Goal: Task Accomplishment & Management: Manage account settings

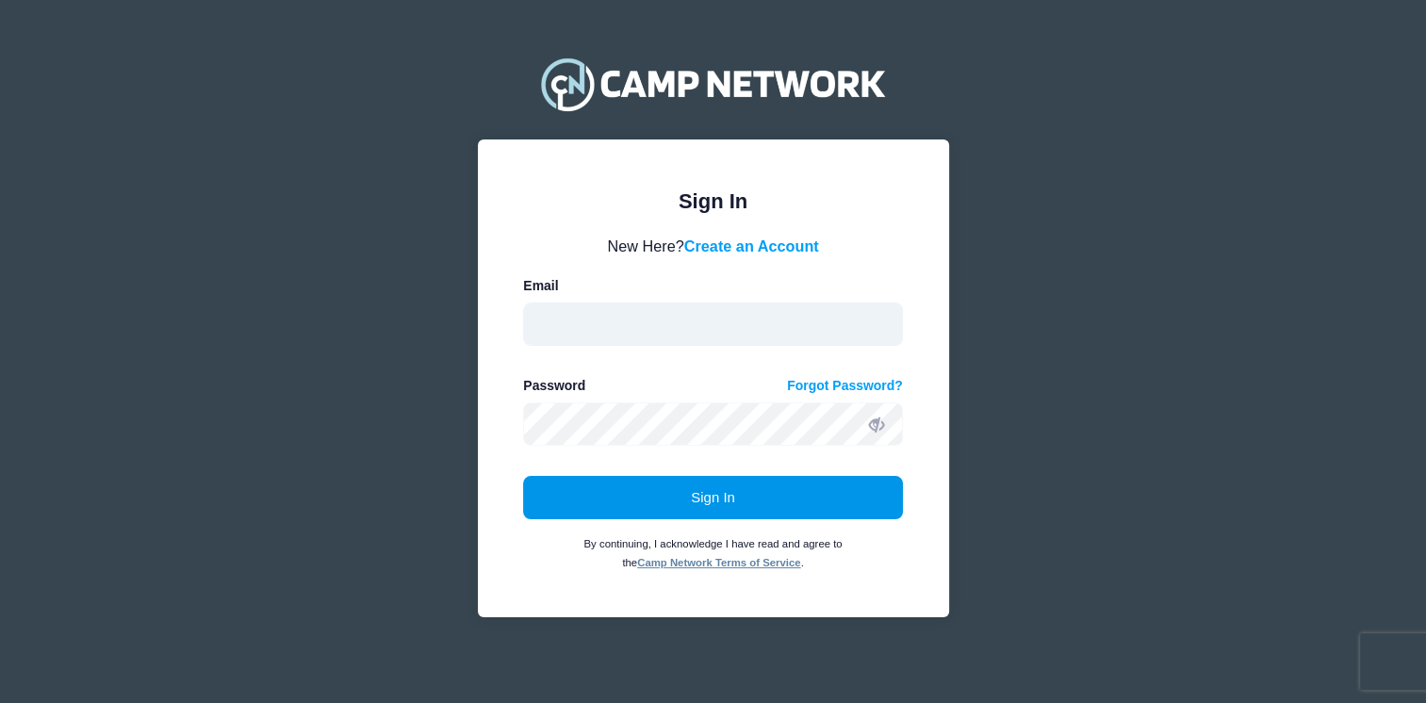
type input "cheer@valleychristianaz.org"
click at [699, 493] on button "Sign In" at bounding box center [713, 497] width 380 height 43
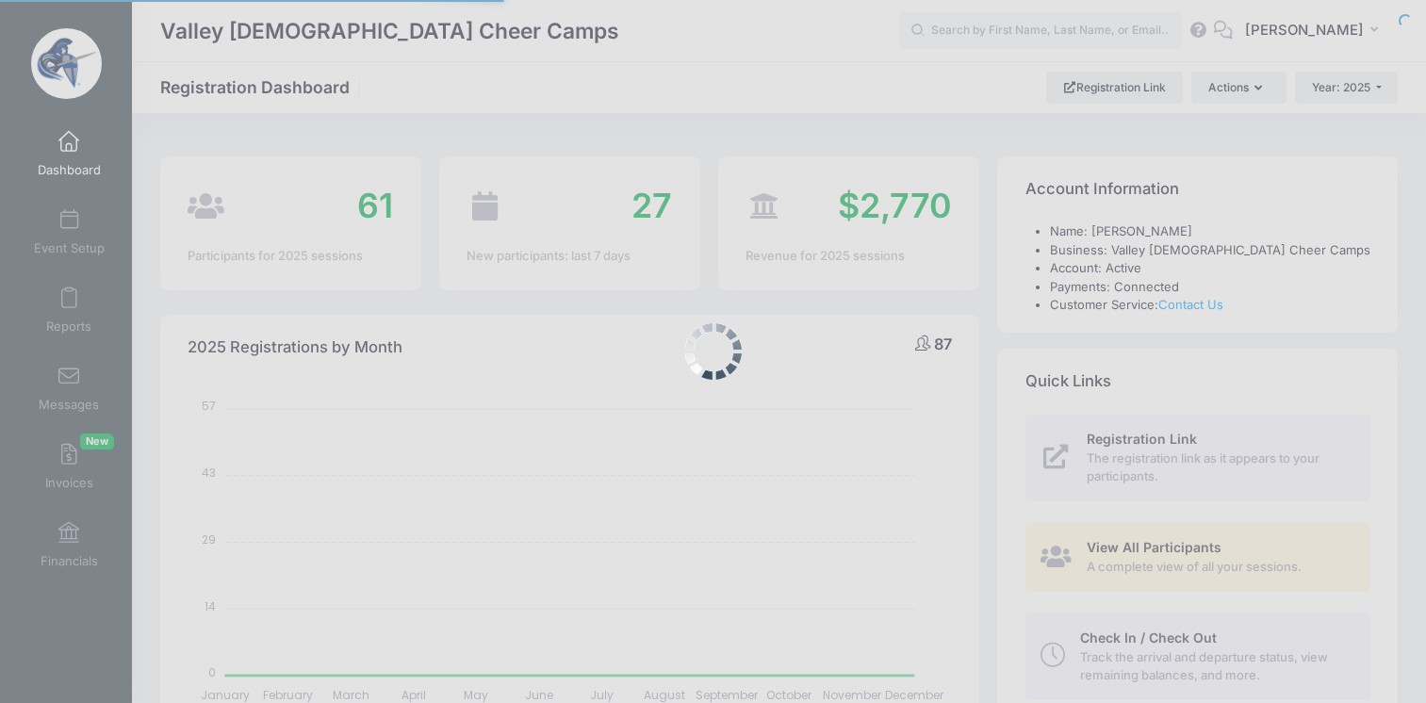
select select
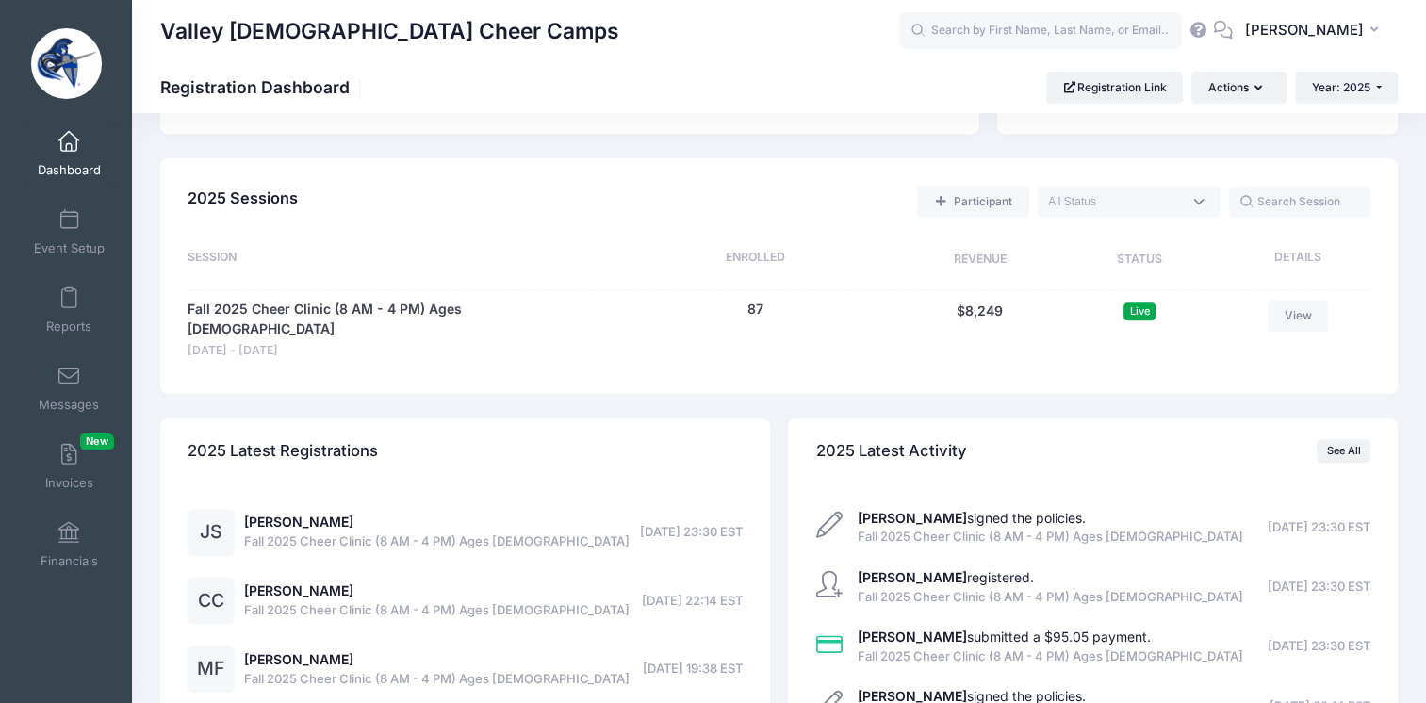
scroll to position [791, 0]
click at [1297, 315] on link "View" at bounding box center [1297, 314] width 60 height 32
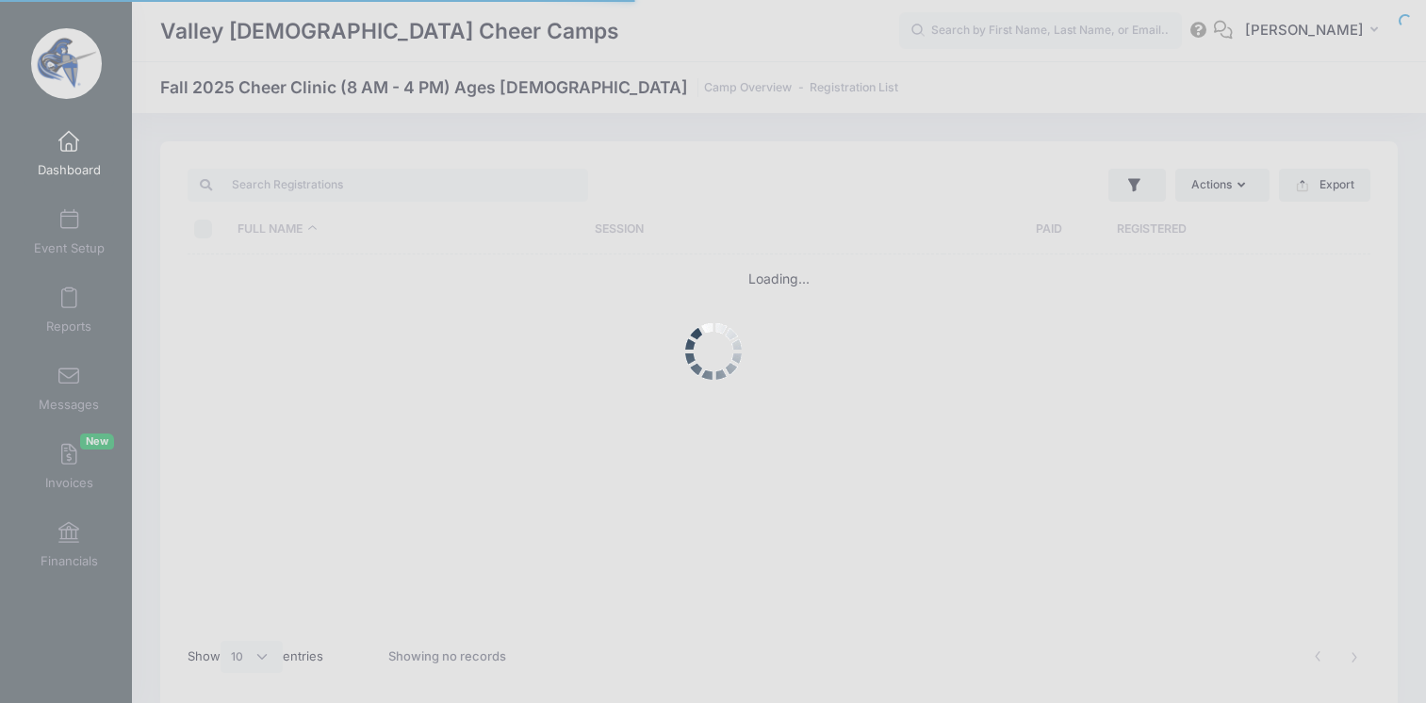
select select "10"
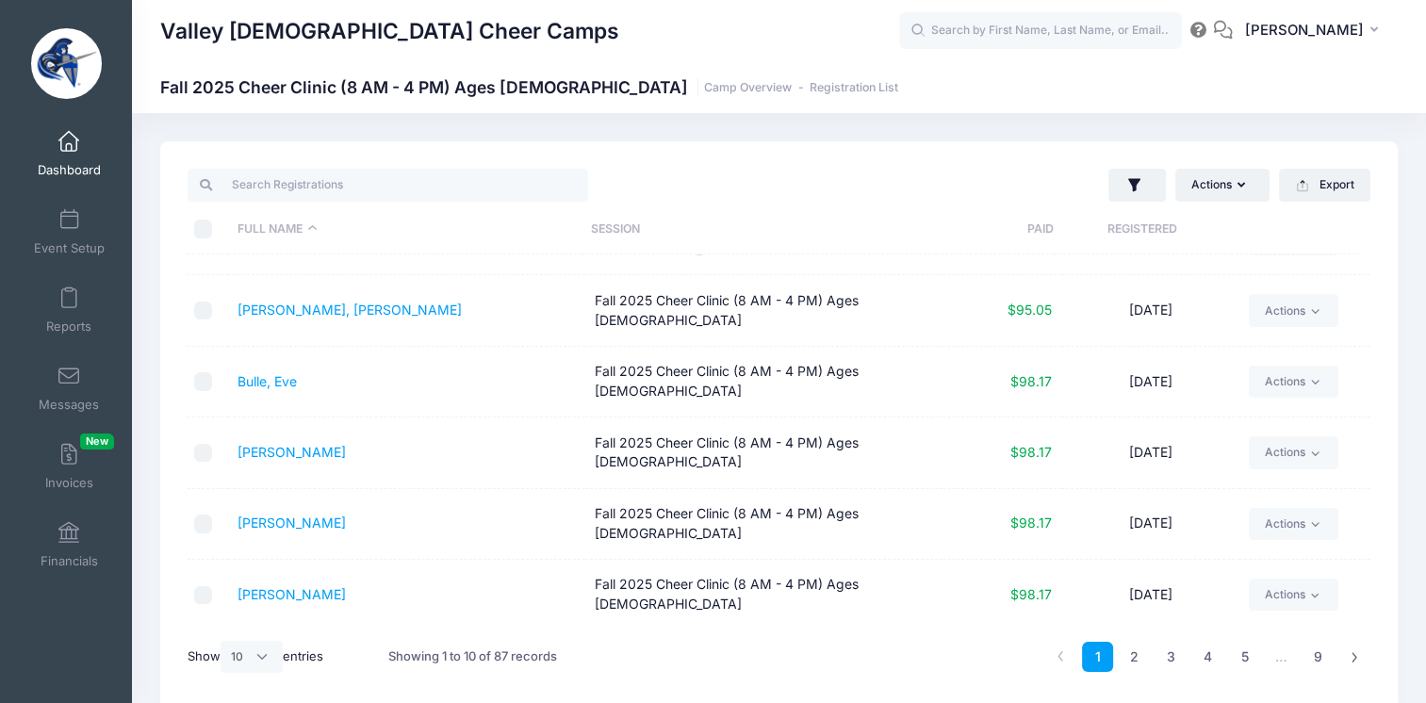
scroll to position [57, 0]
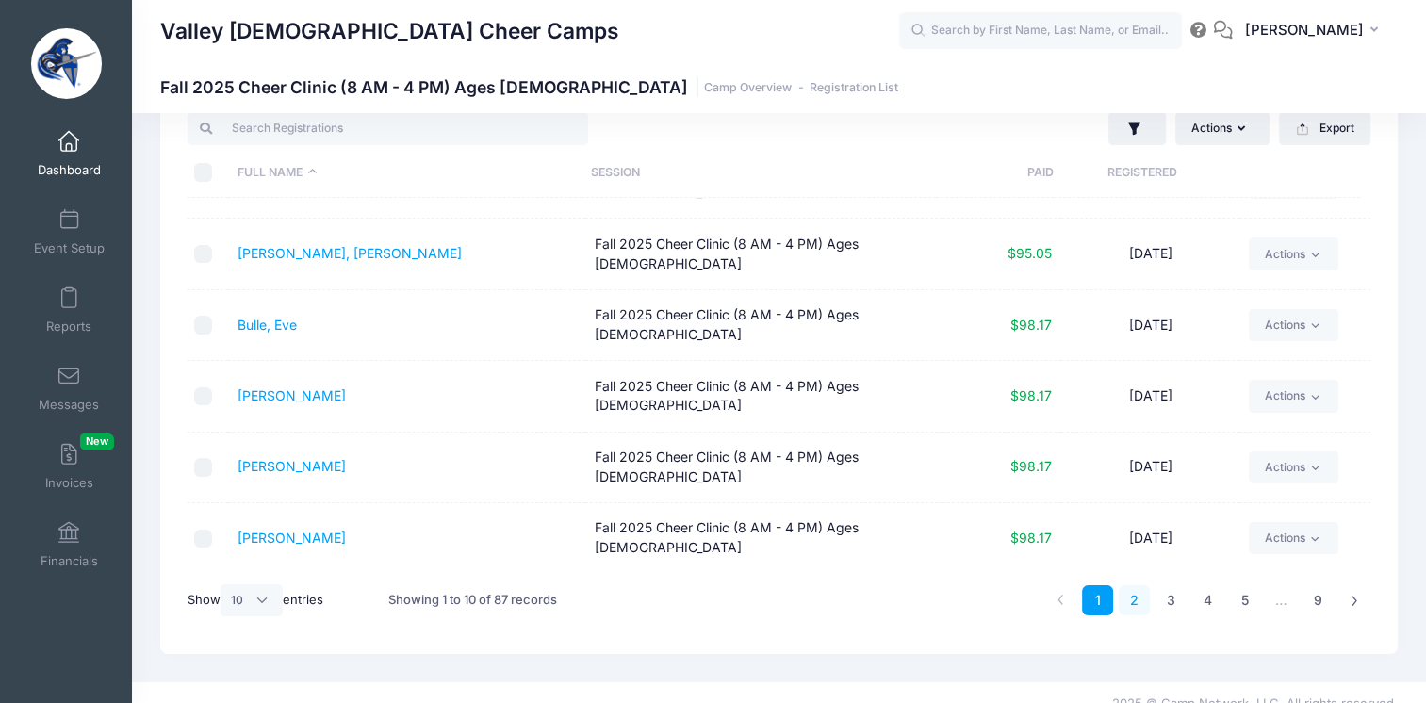
click at [1139, 602] on link "2" at bounding box center [1133, 600] width 31 height 31
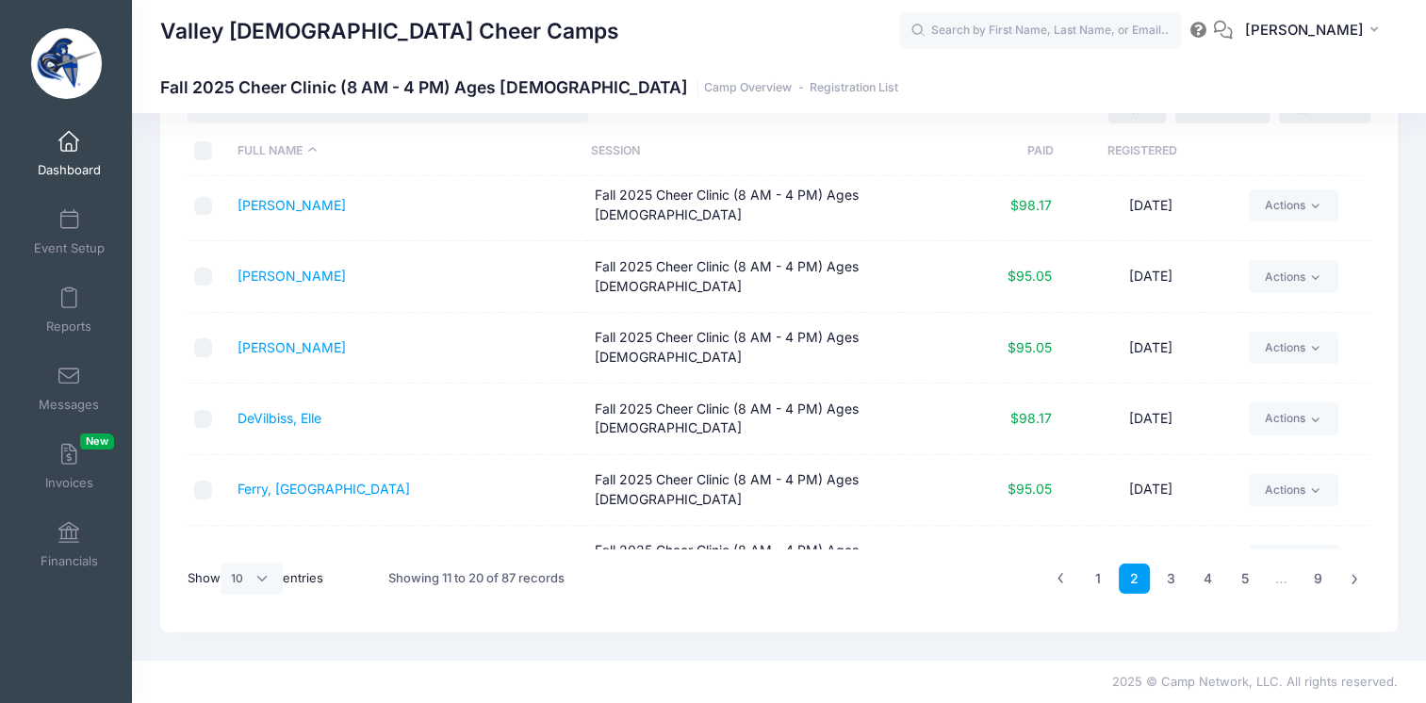
scroll to position [220, 0]
click at [1104, 579] on link "1" at bounding box center [1097, 578] width 31 height 31
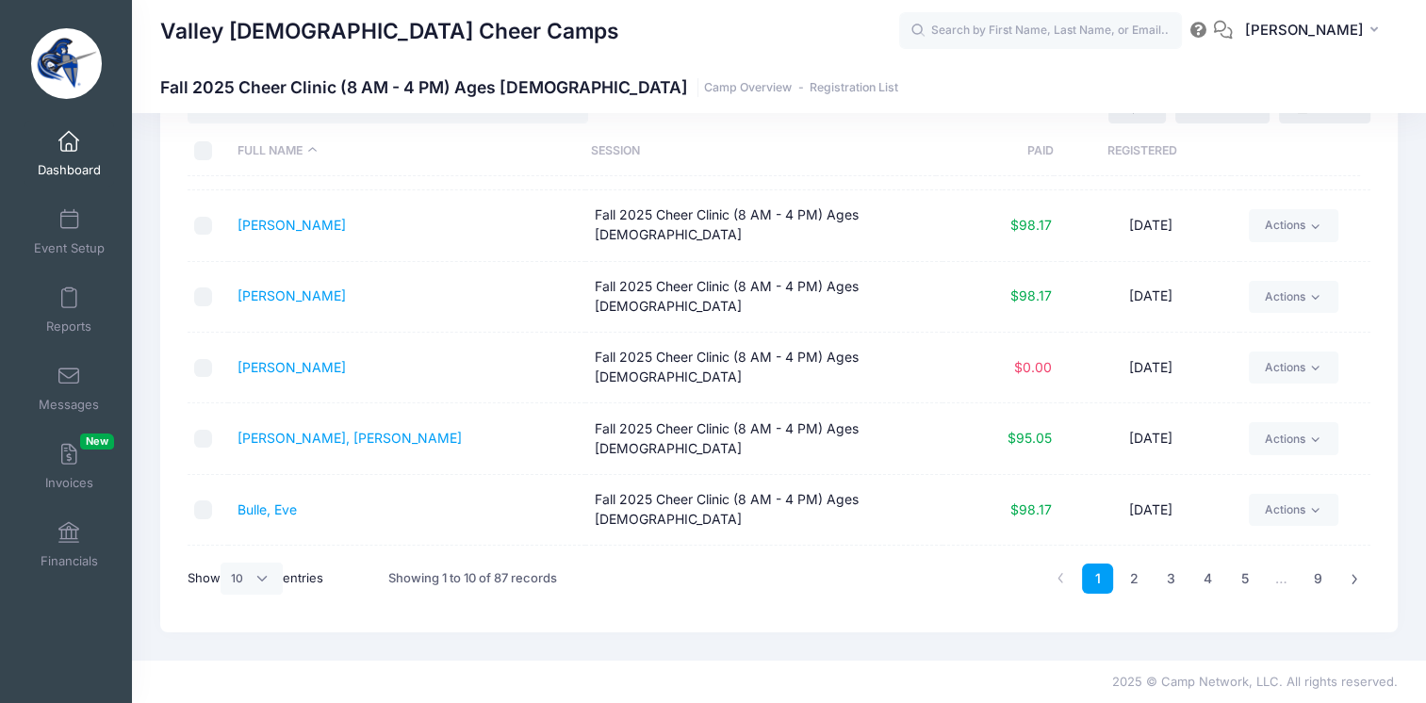
scroll to position [0, 0]
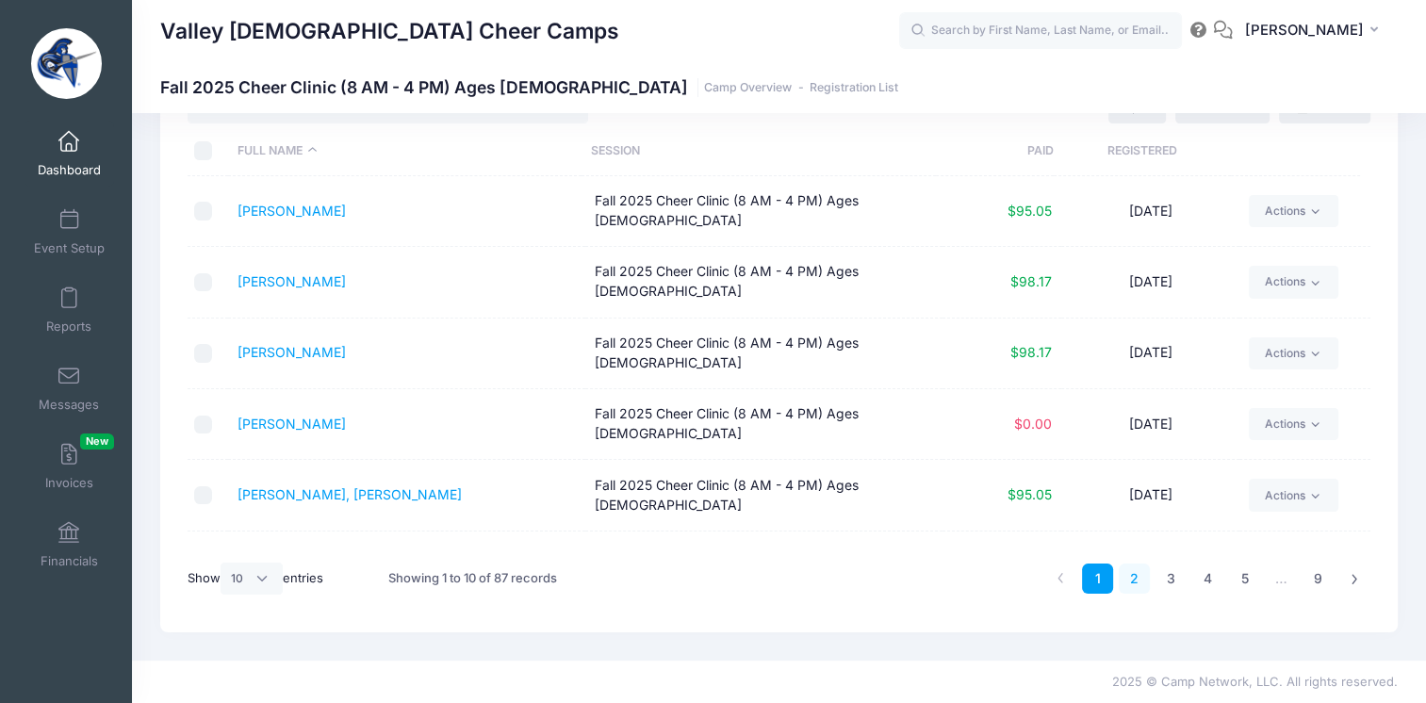
click at [1133, 581] on link "2" at bounding box center [1133, 578] width 31 height 31
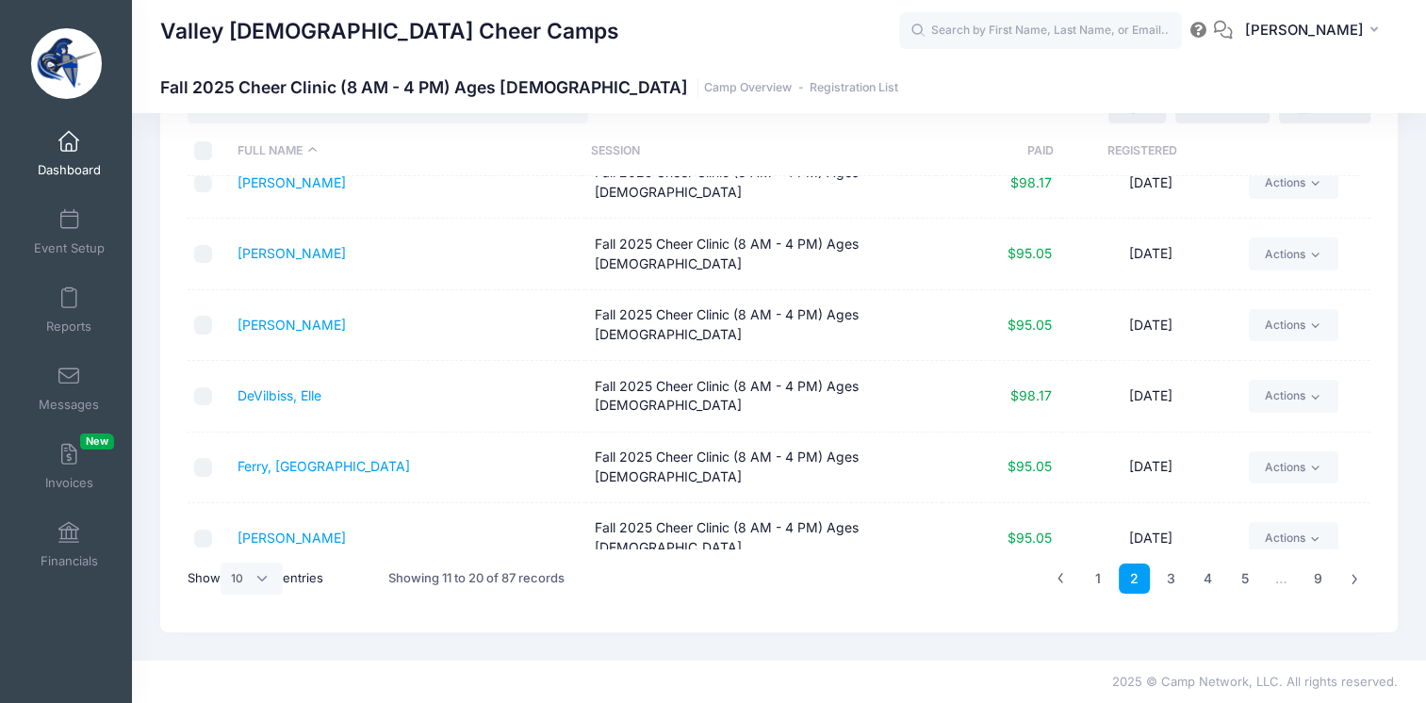
scroll to position [263, 0]
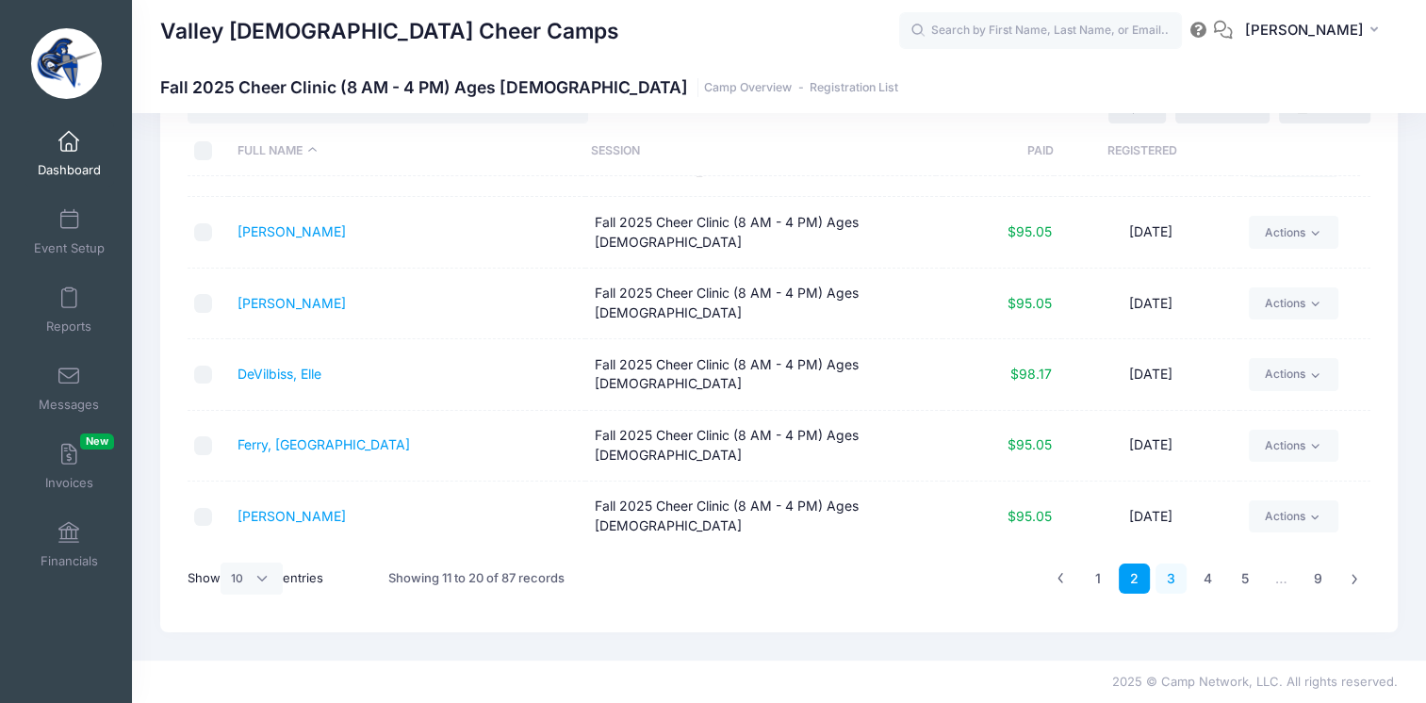
click at [1175, 587] on link "3" at bounding box center [1170, 578] width 31 height 31
click at [1214, 579] on link "4" at bounding box center [1207, 578] width 31 height 31
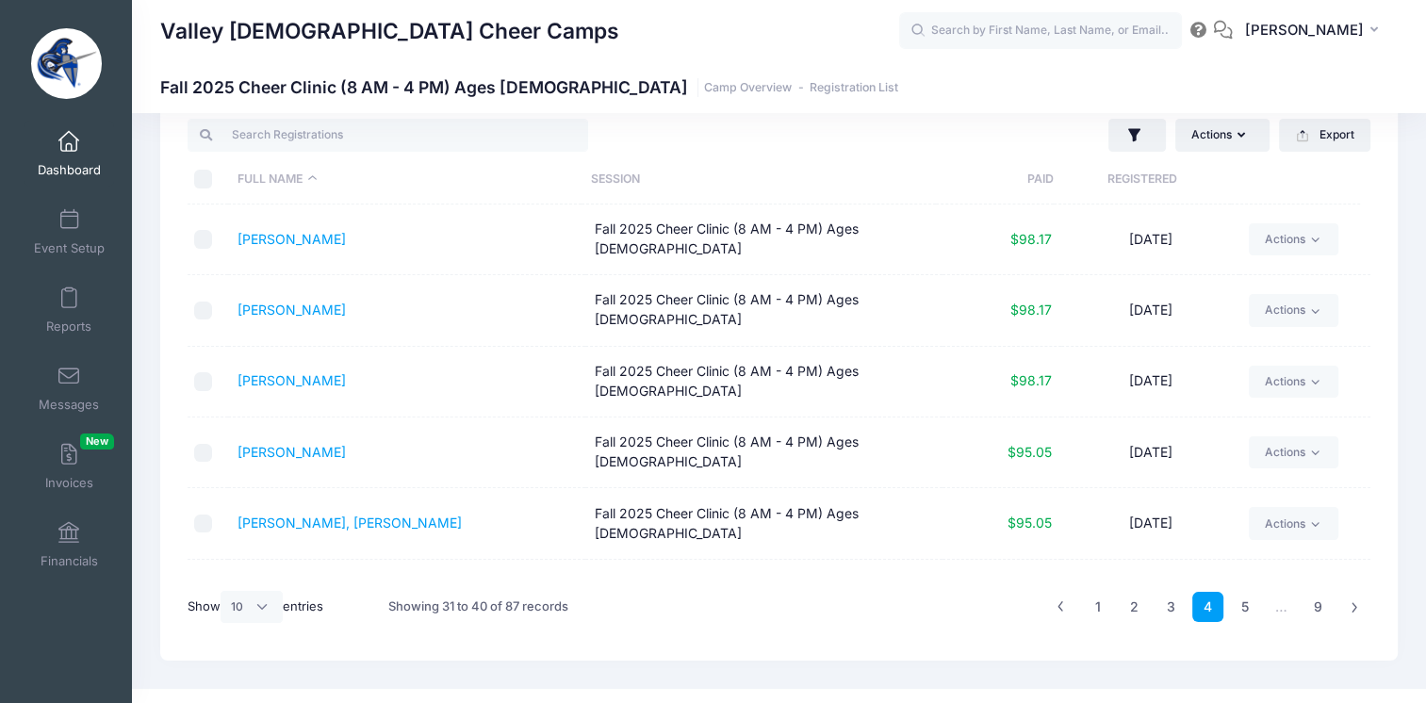
scroll to position [42, 0]
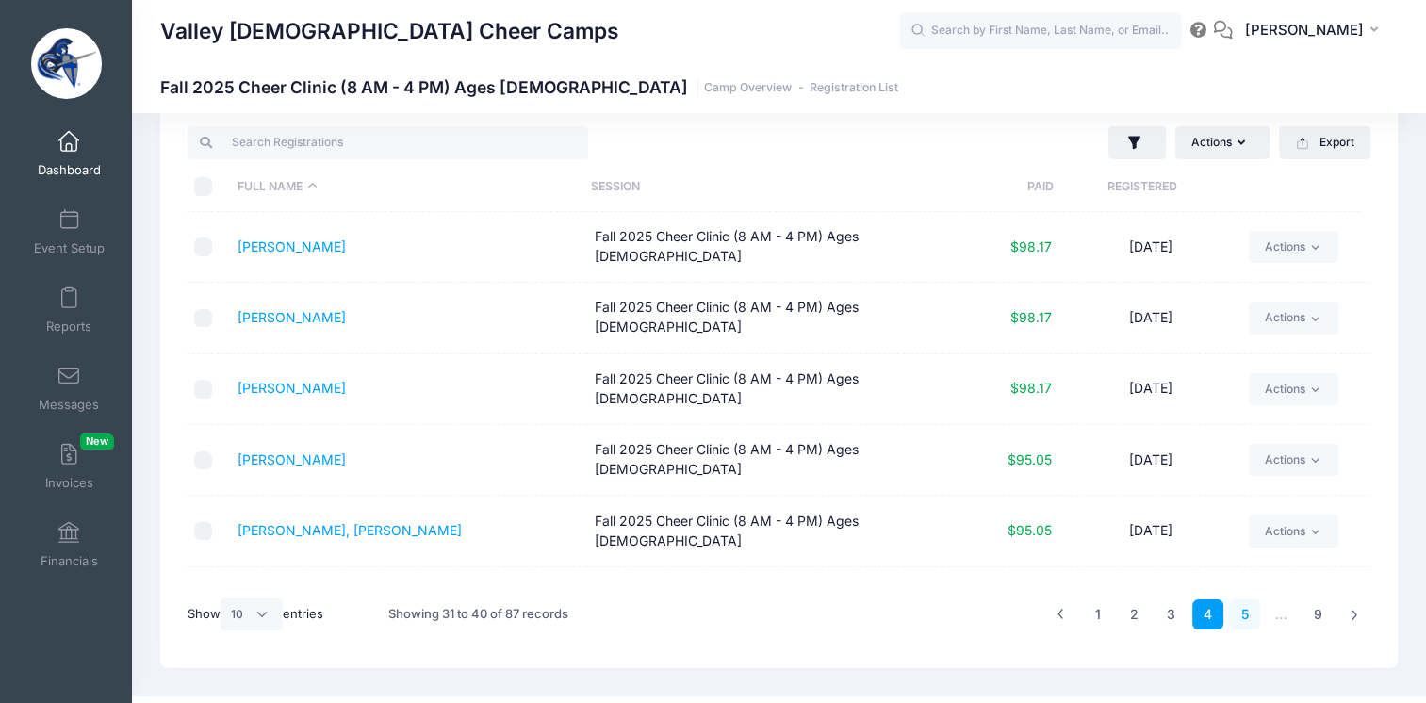
click at [1250, 609] on link "5" at bounding box center [1244, 614] width 31 height 31
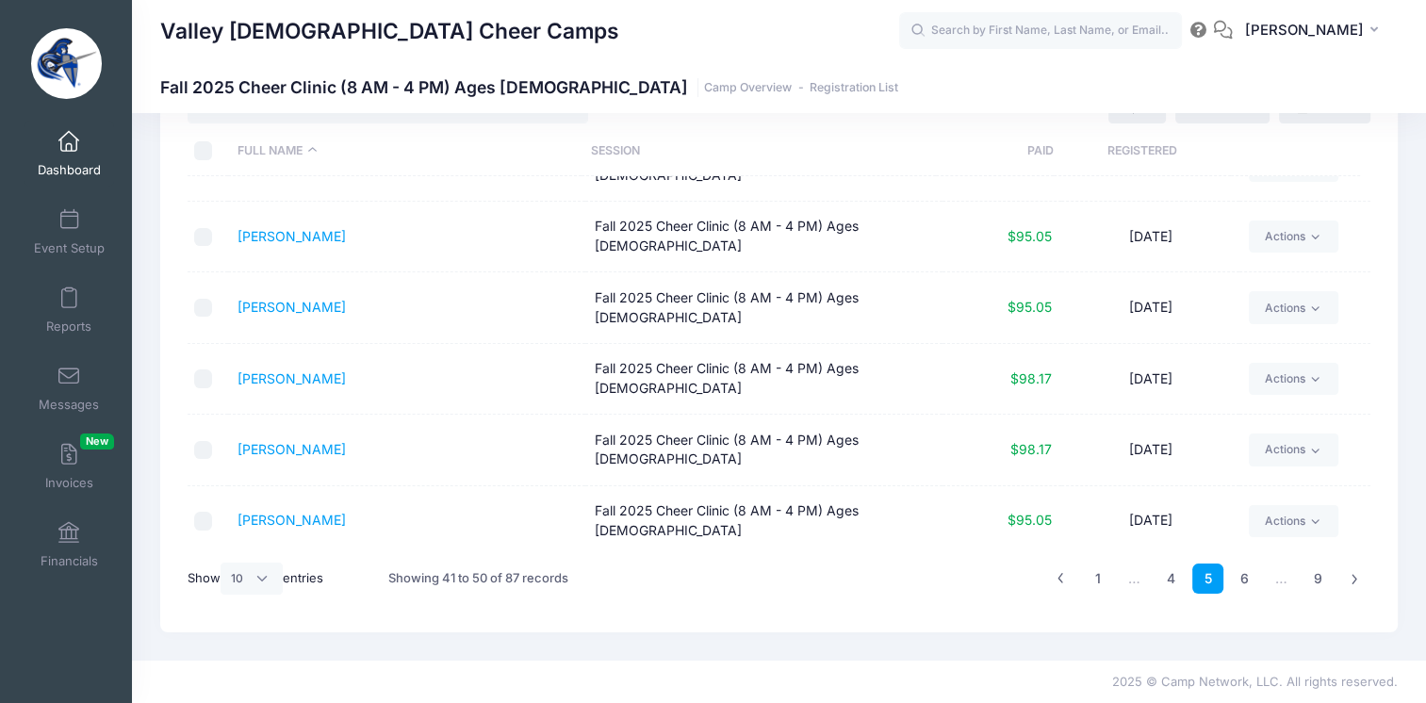
scroll to position [263, 0]
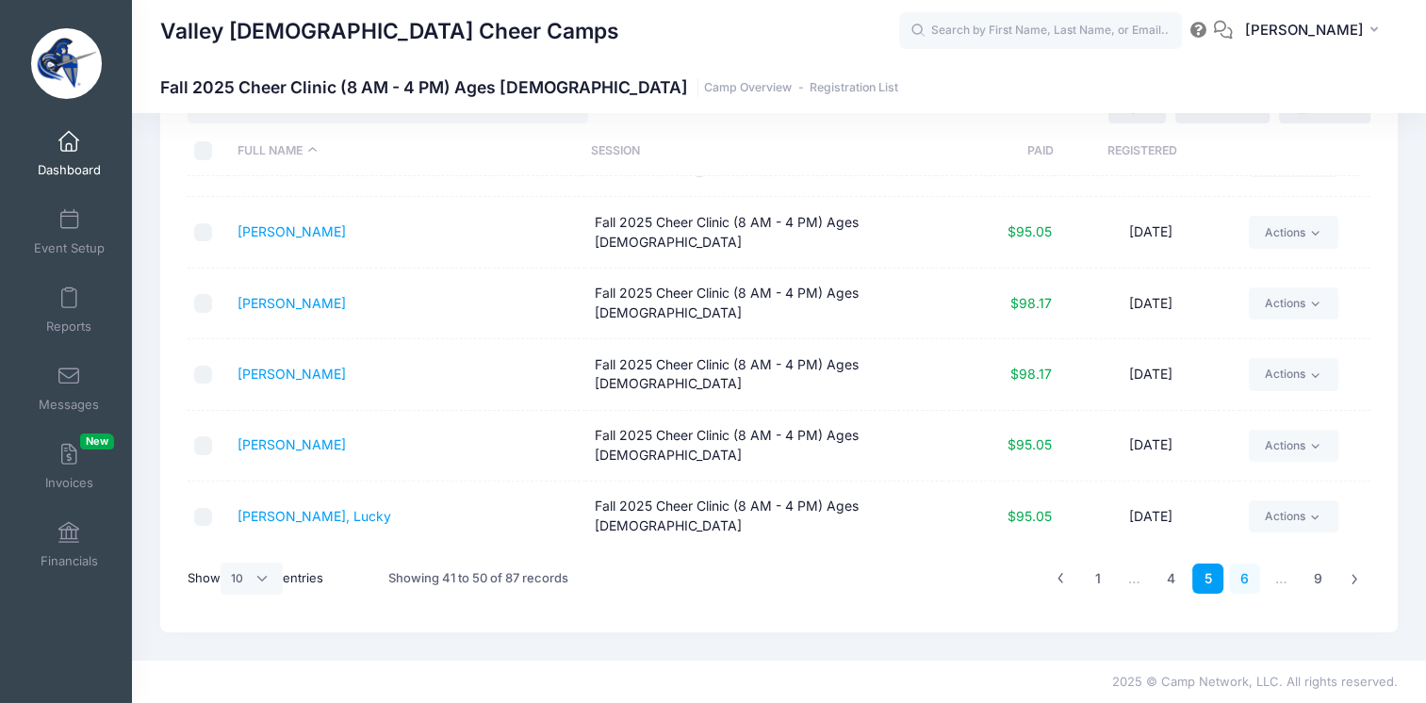
click at [1242, 574] on link "6" at bounding box center [1244, 578] width 31 height 31
click at [1249, 579] on link "7" at bounding box center [1244, 578] width 31 height 31
click at [1279, 582] on link "8" at bounding box center [1280, 578] width 31 height 31
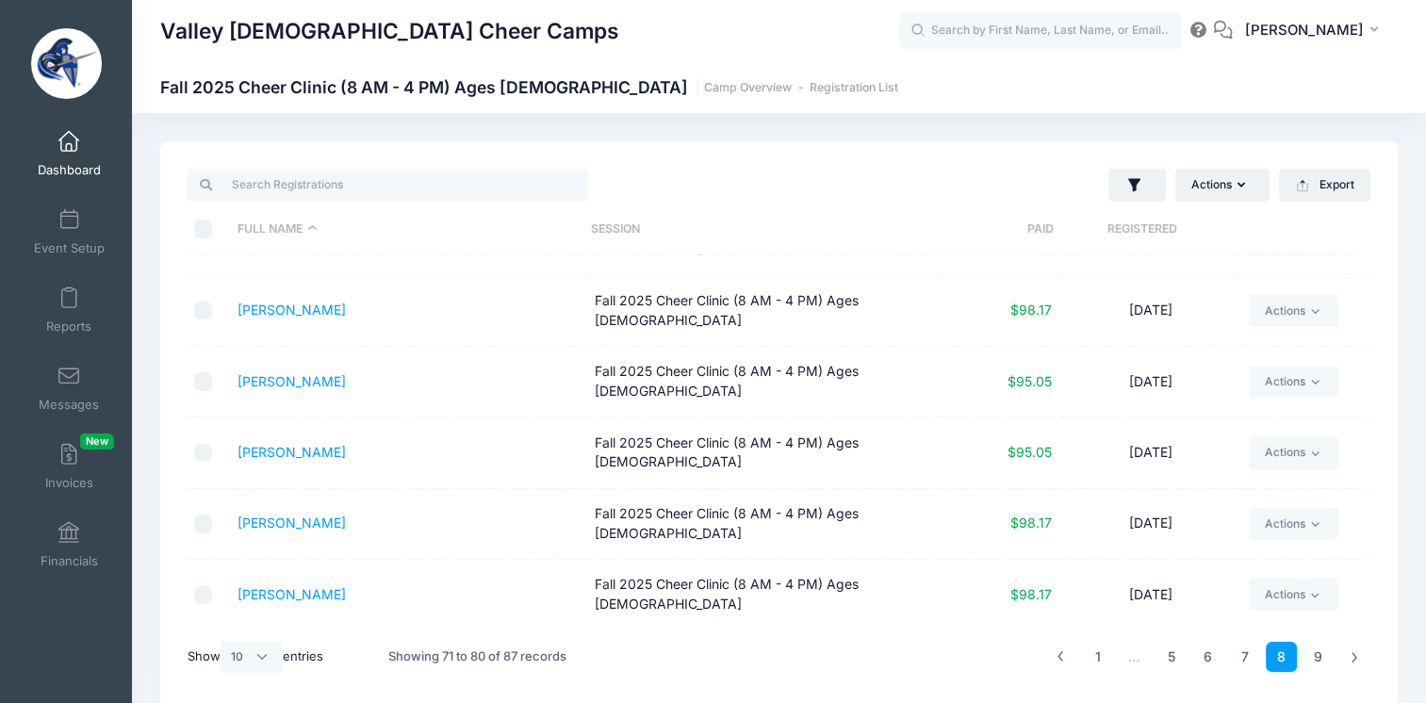
scroll to position [0, 0]
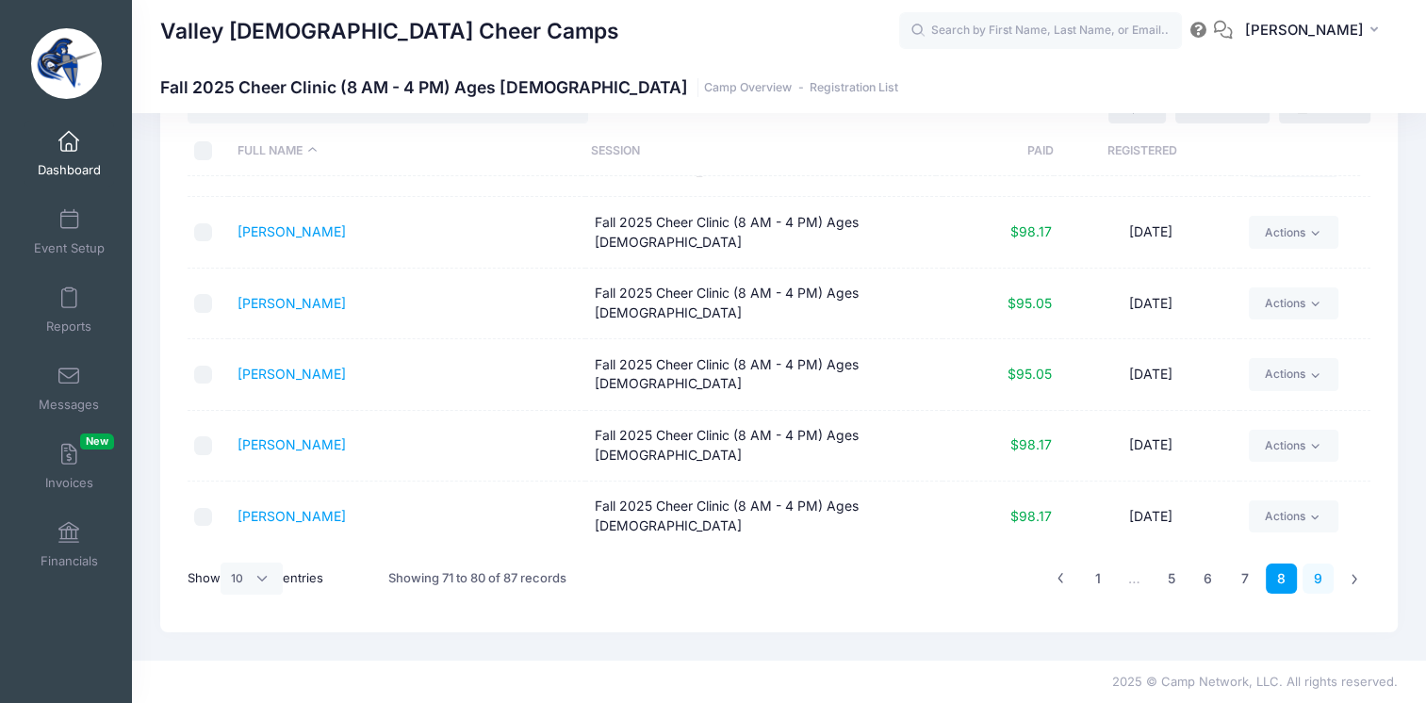
click at [1320, 581] on link "9" at bounding box center [1317, 578] width 31 height 31
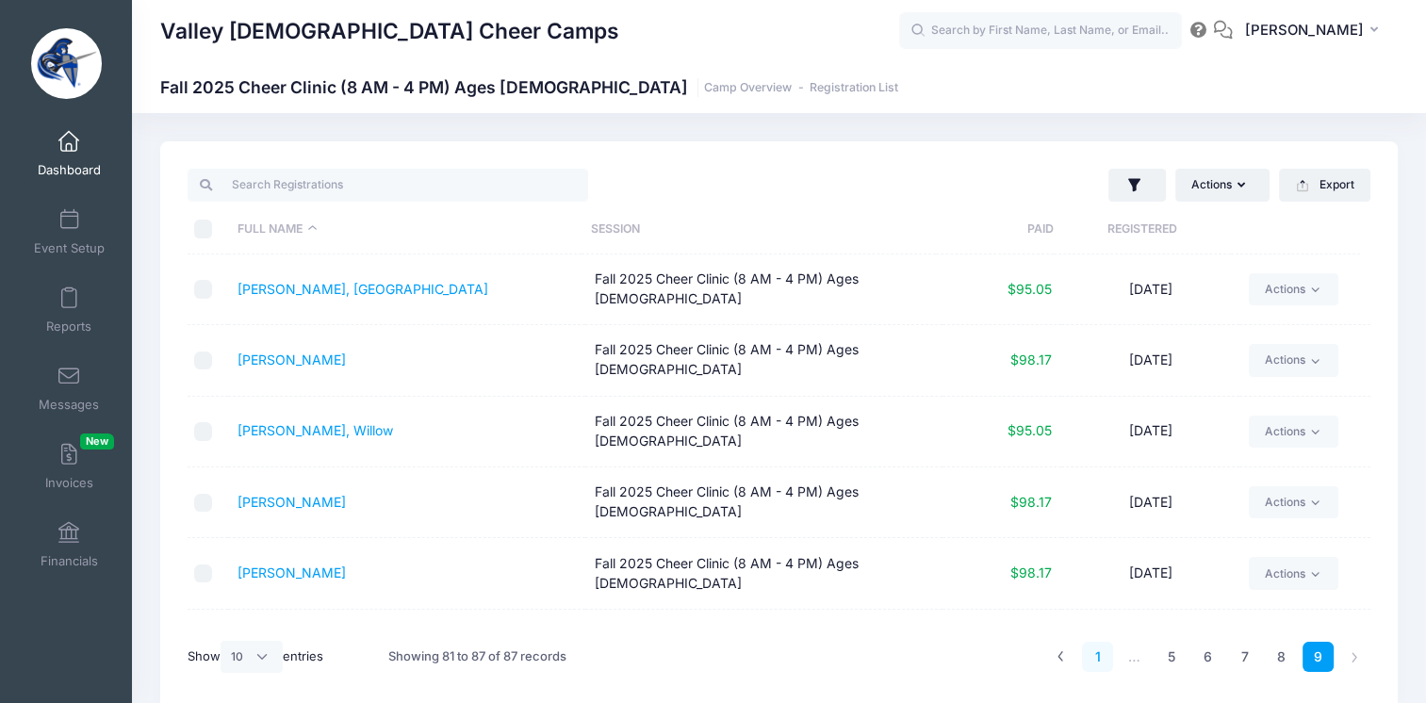
click at [1094, 656] on link "1" at bounding box center [1097, 657] width 31 height 31
click at [69, 149] on span at bounding box center [69, 142] width 0 height 21
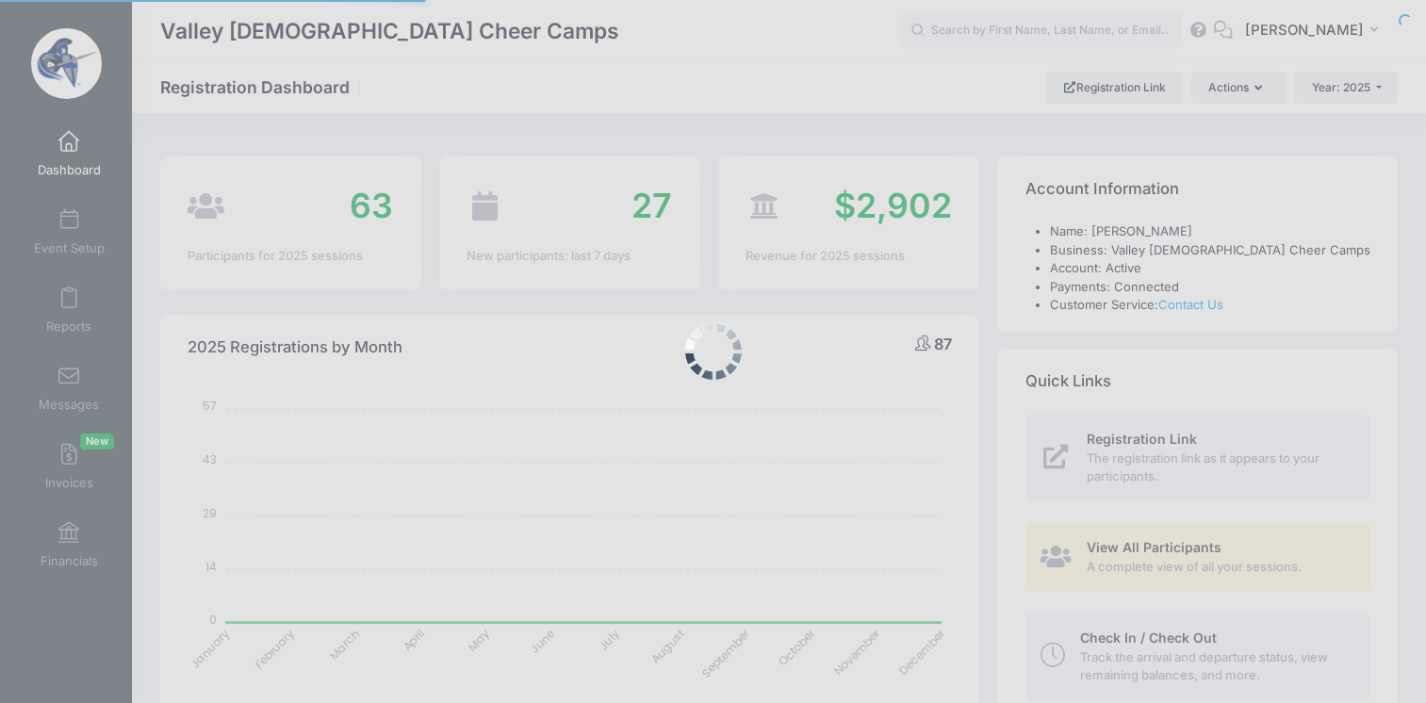
select select
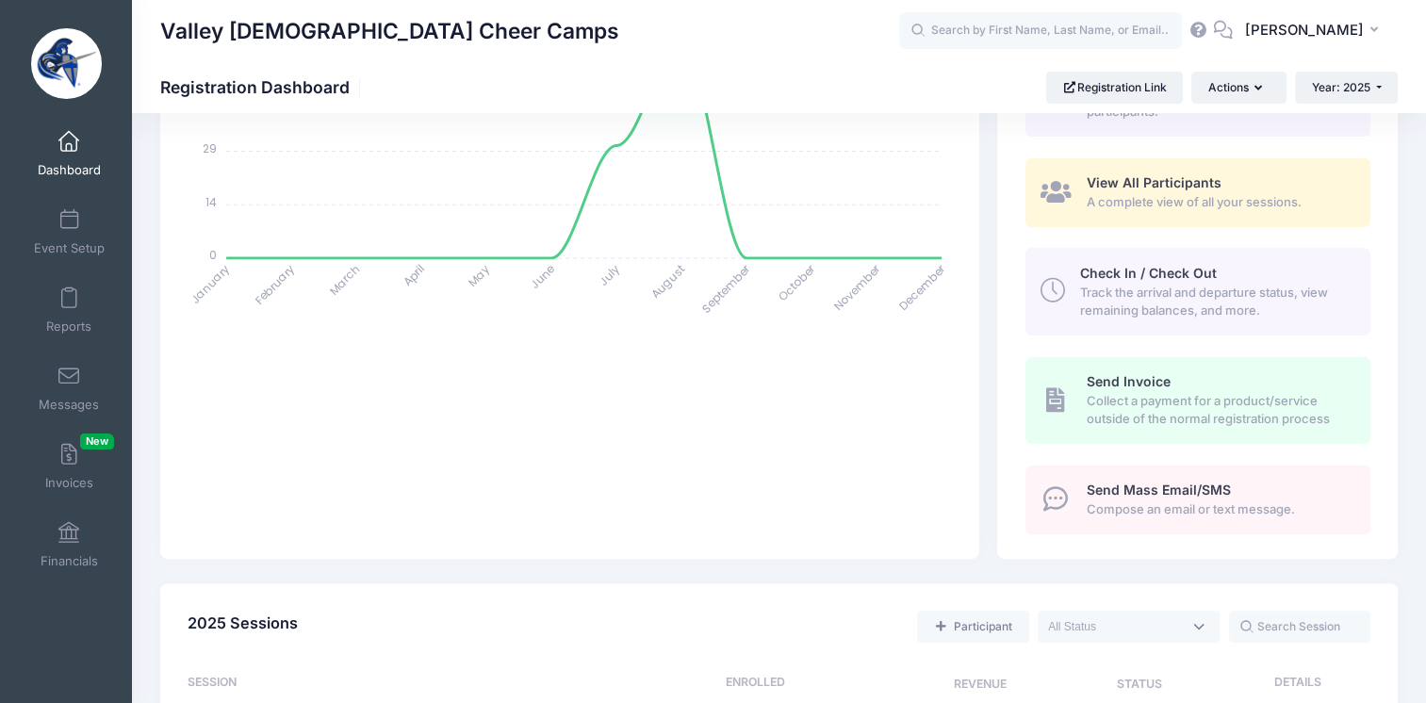
scroll to position [490, 0]
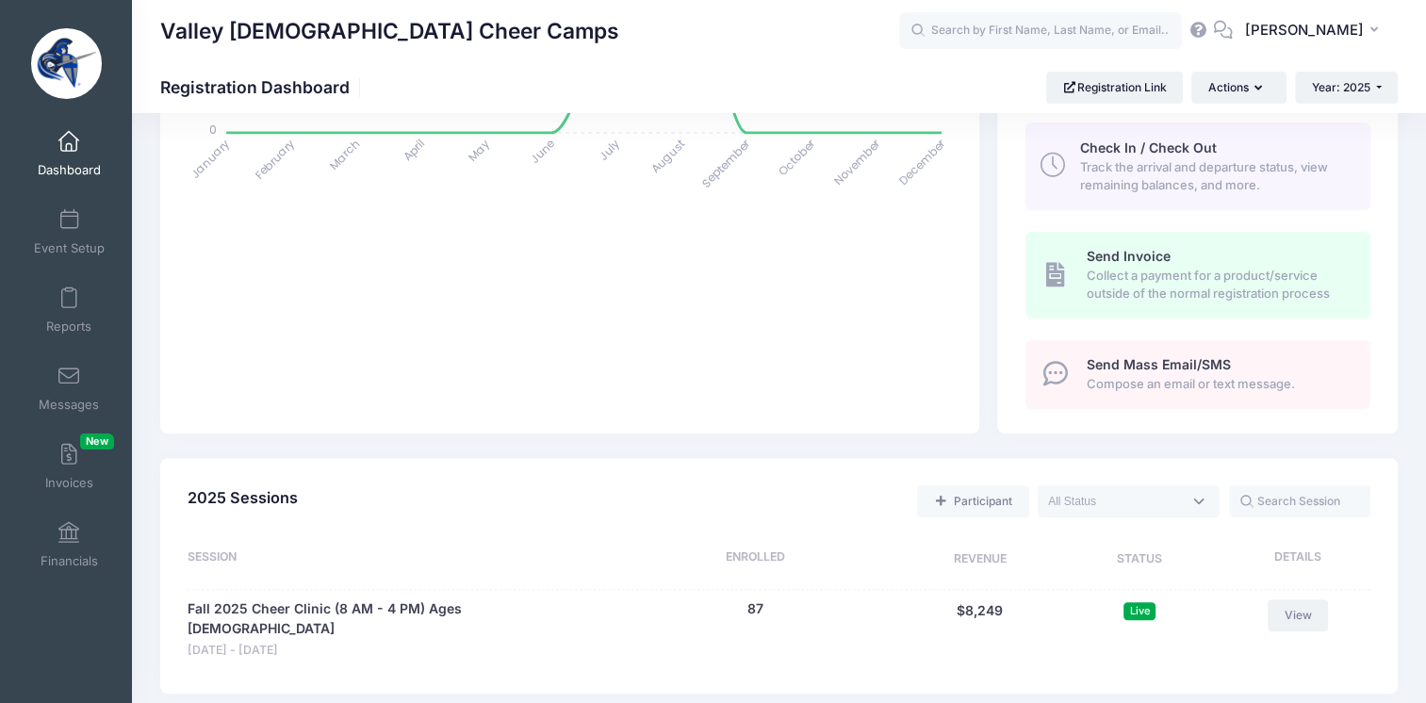
click at [1282, 609] on link "View" at bounding box center [1297, 615] width 60 height 32
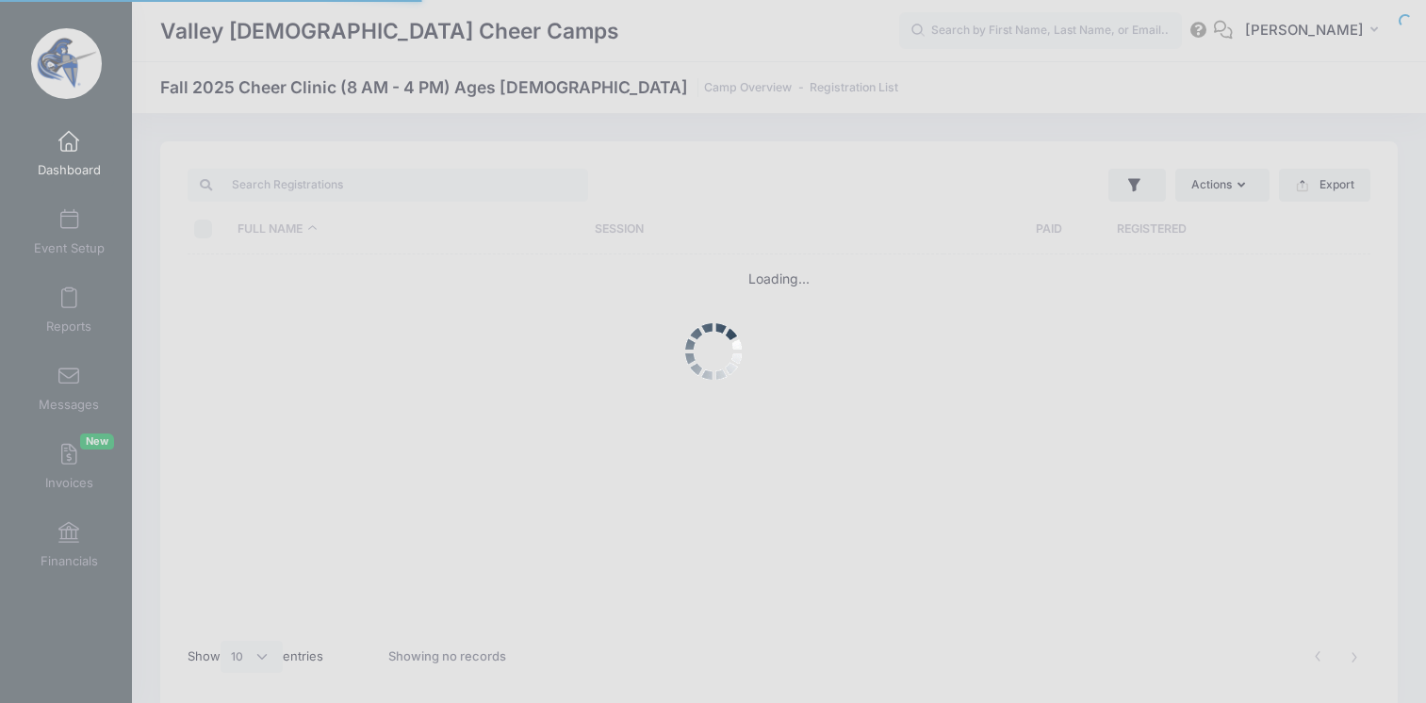
select select "10"
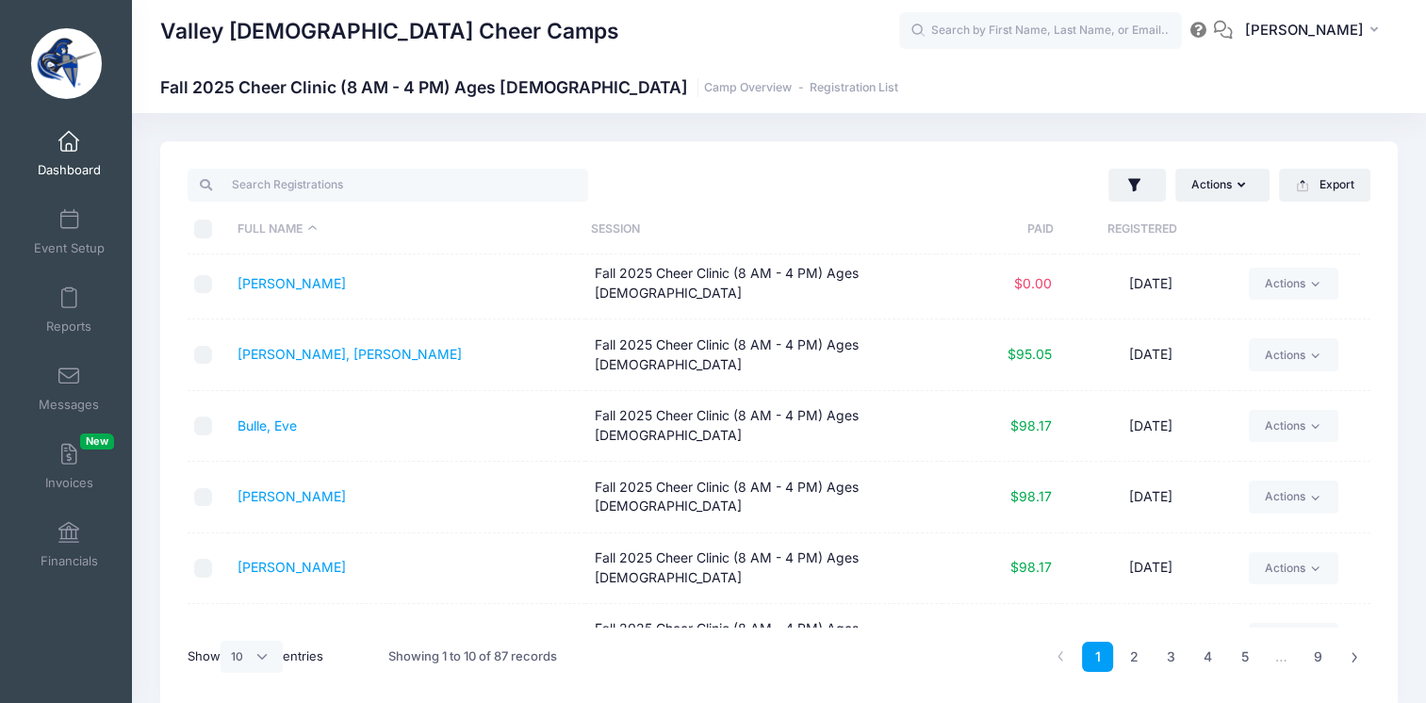
scroll to position [263, 0]
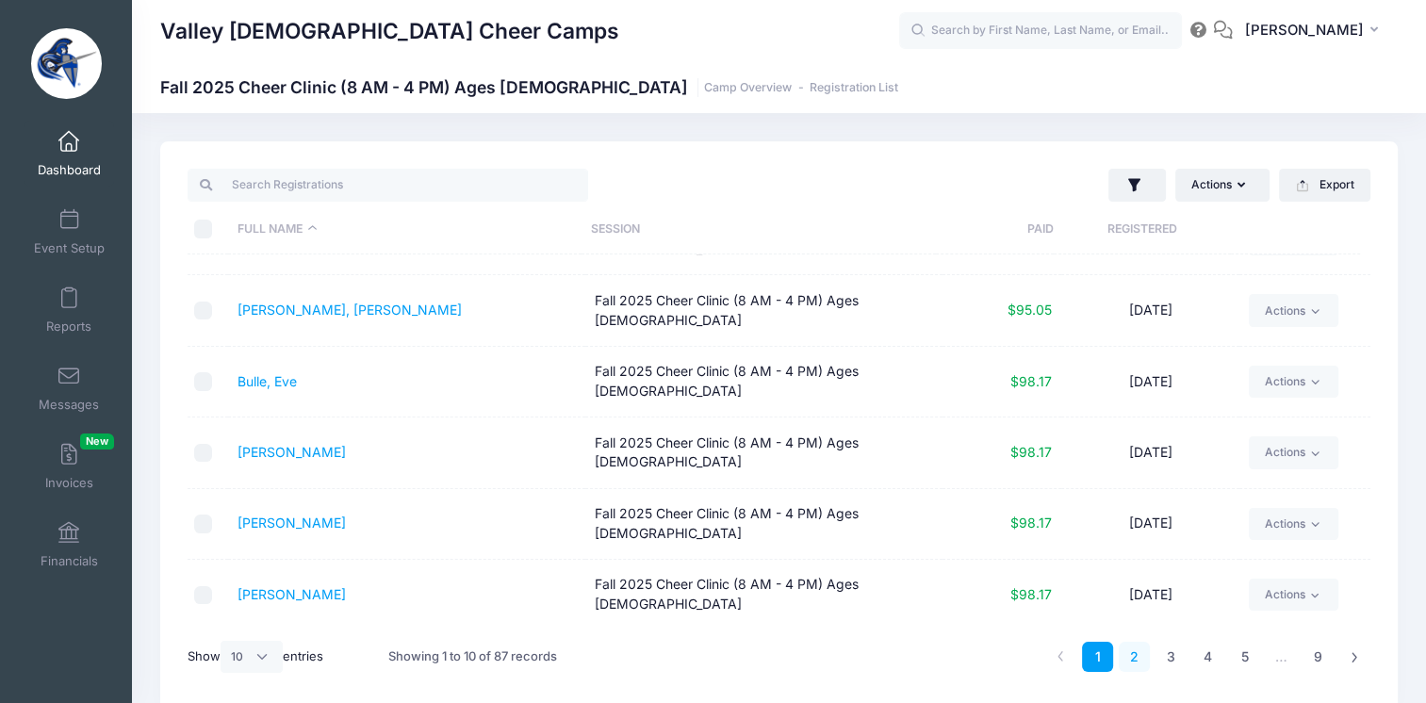
click at [1132, 661] on link "2" at bounding box center [1133, 657] width 31 height 31
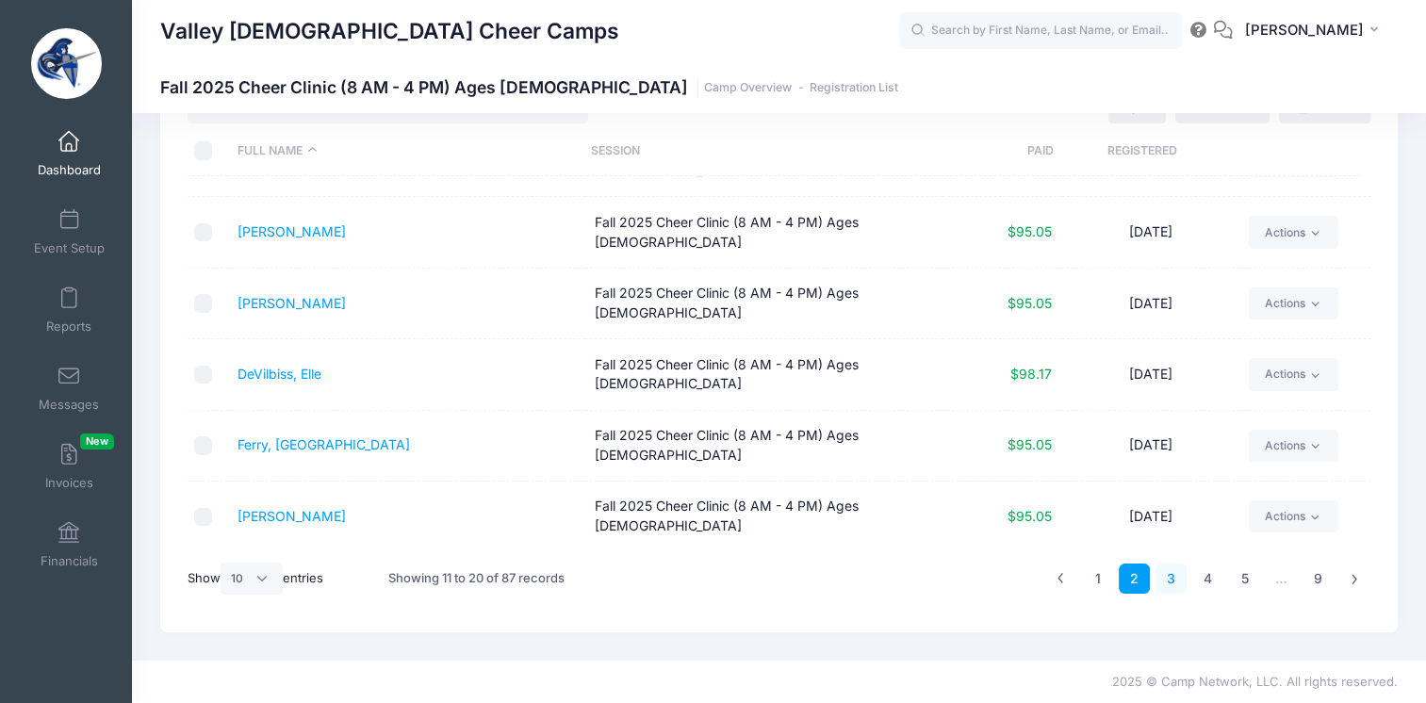
click at [1176, 572] on link "3" at bounding box center [1170, 578] width 31 height 31
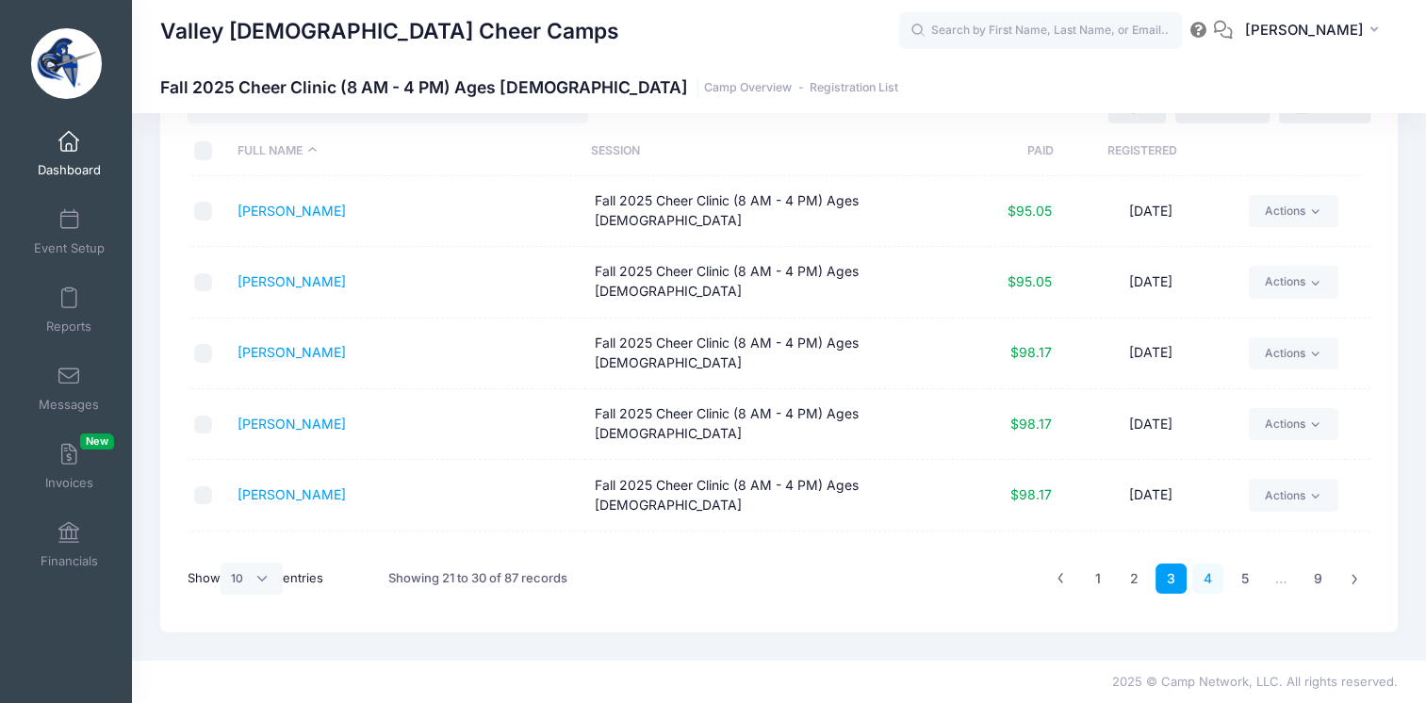
click at [1209, 579] on link "4" at bounding box center [1207, 578] width 31 height 31
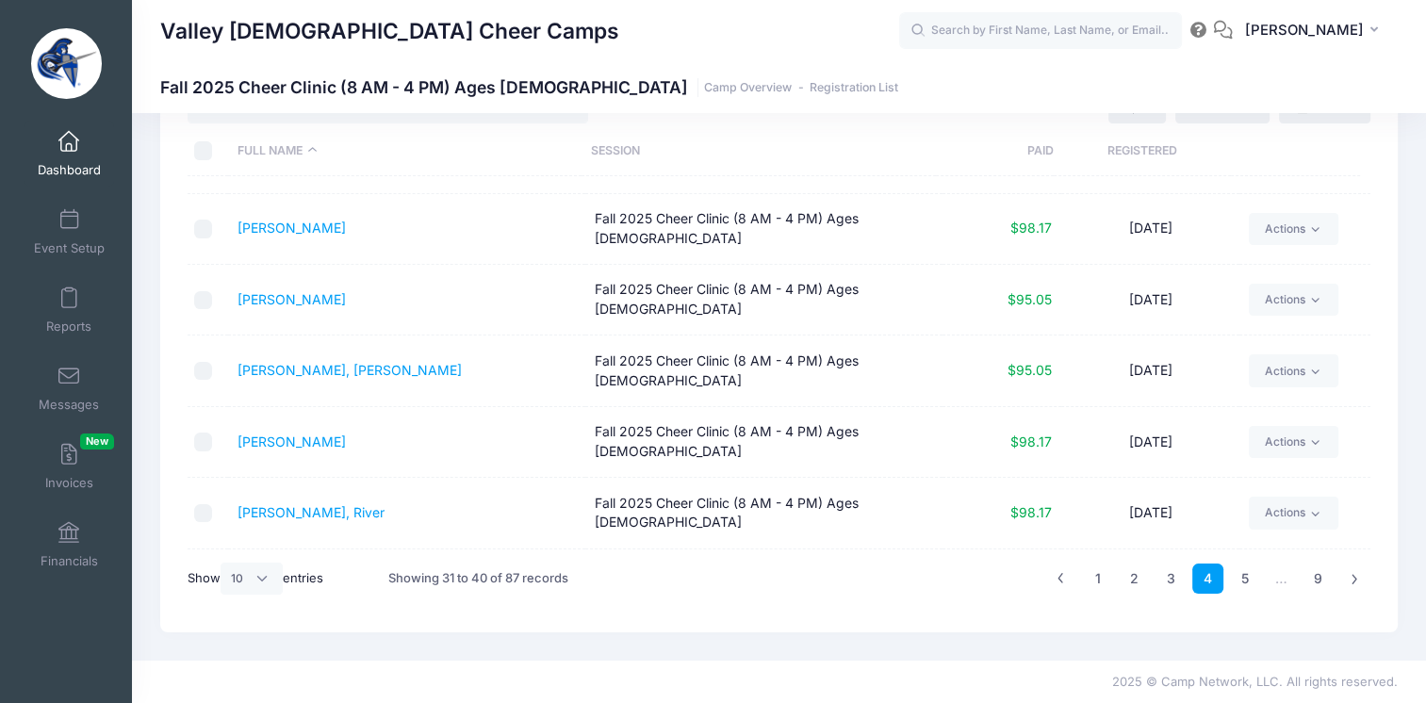
scroll to position [263, 0]
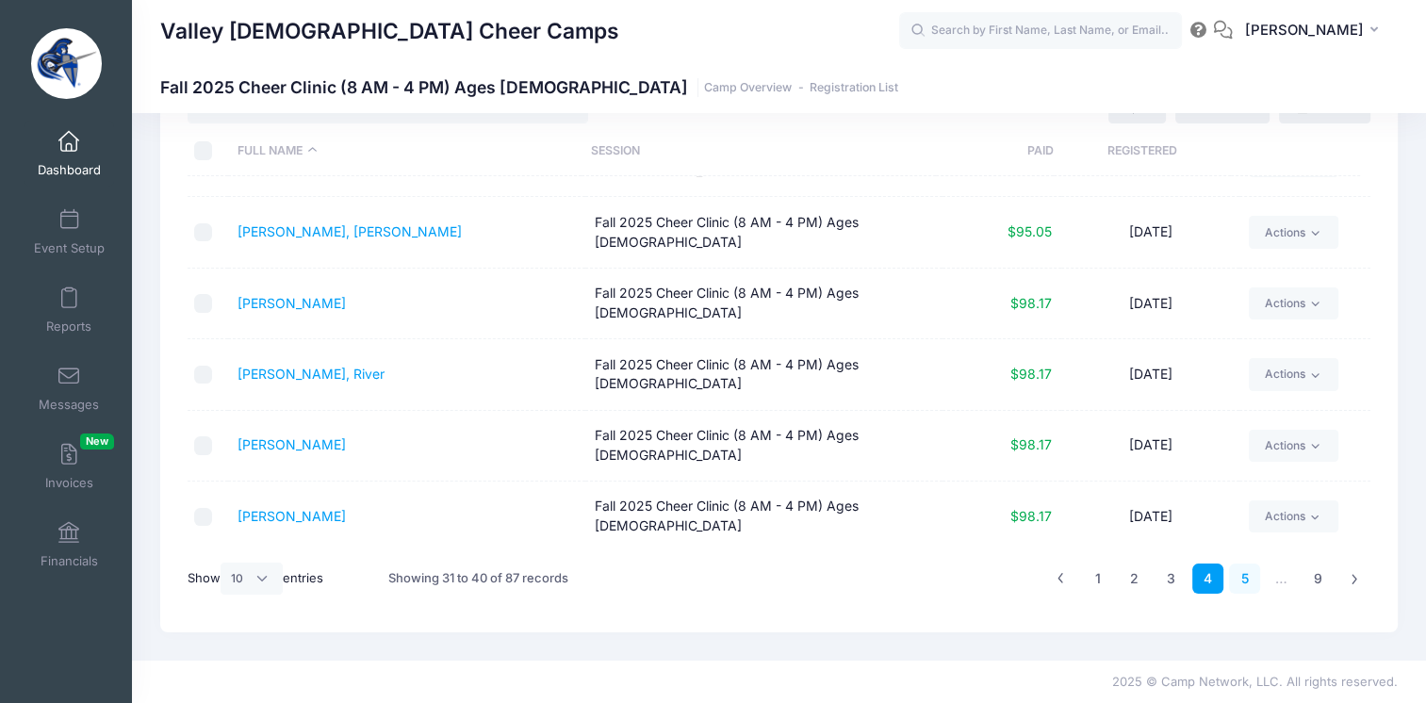
click at [1248, 579] on link "5" at bounding box center [1244, 578] width 31 height 31
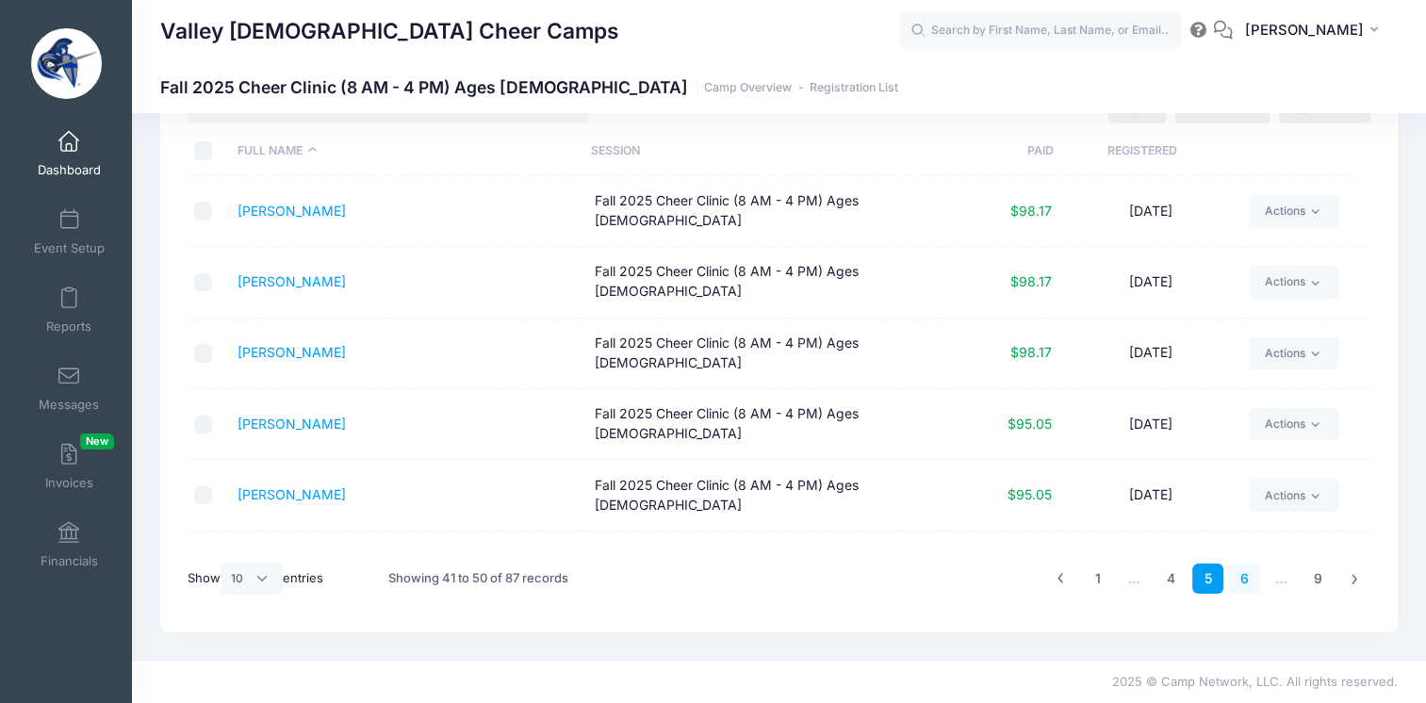
scroll to position [0, 0]
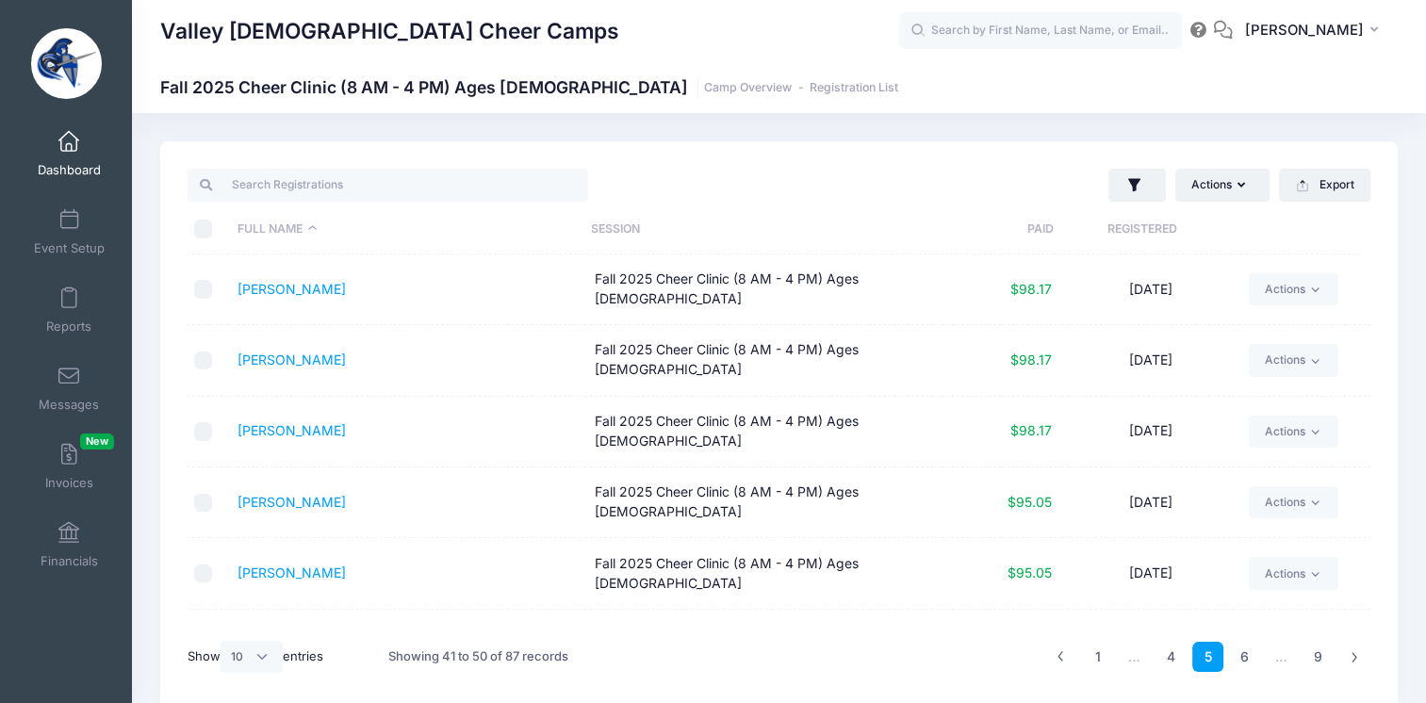
click at [48, 160] on link "Dashboard" at bounding box center [69, 154] width 90 height 66
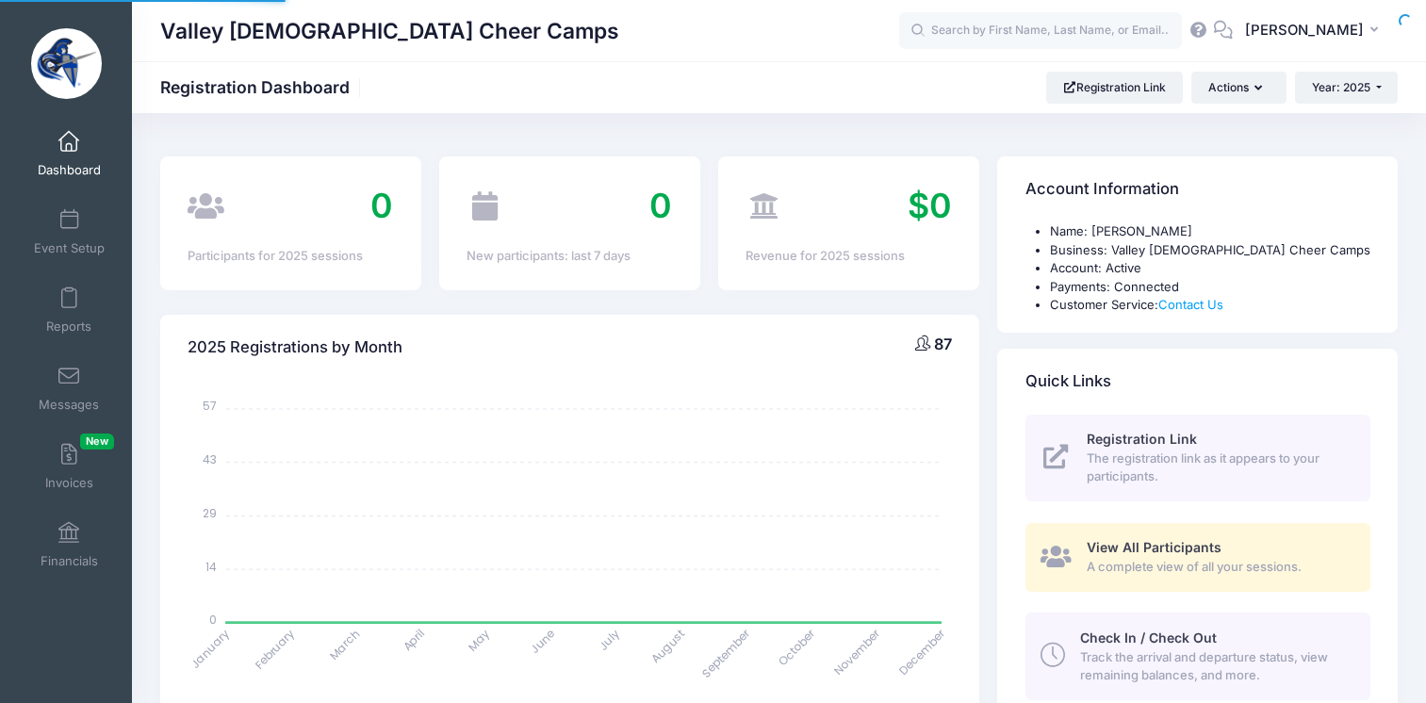
select select
